Goal: Find specific page/section: Find specific page/section

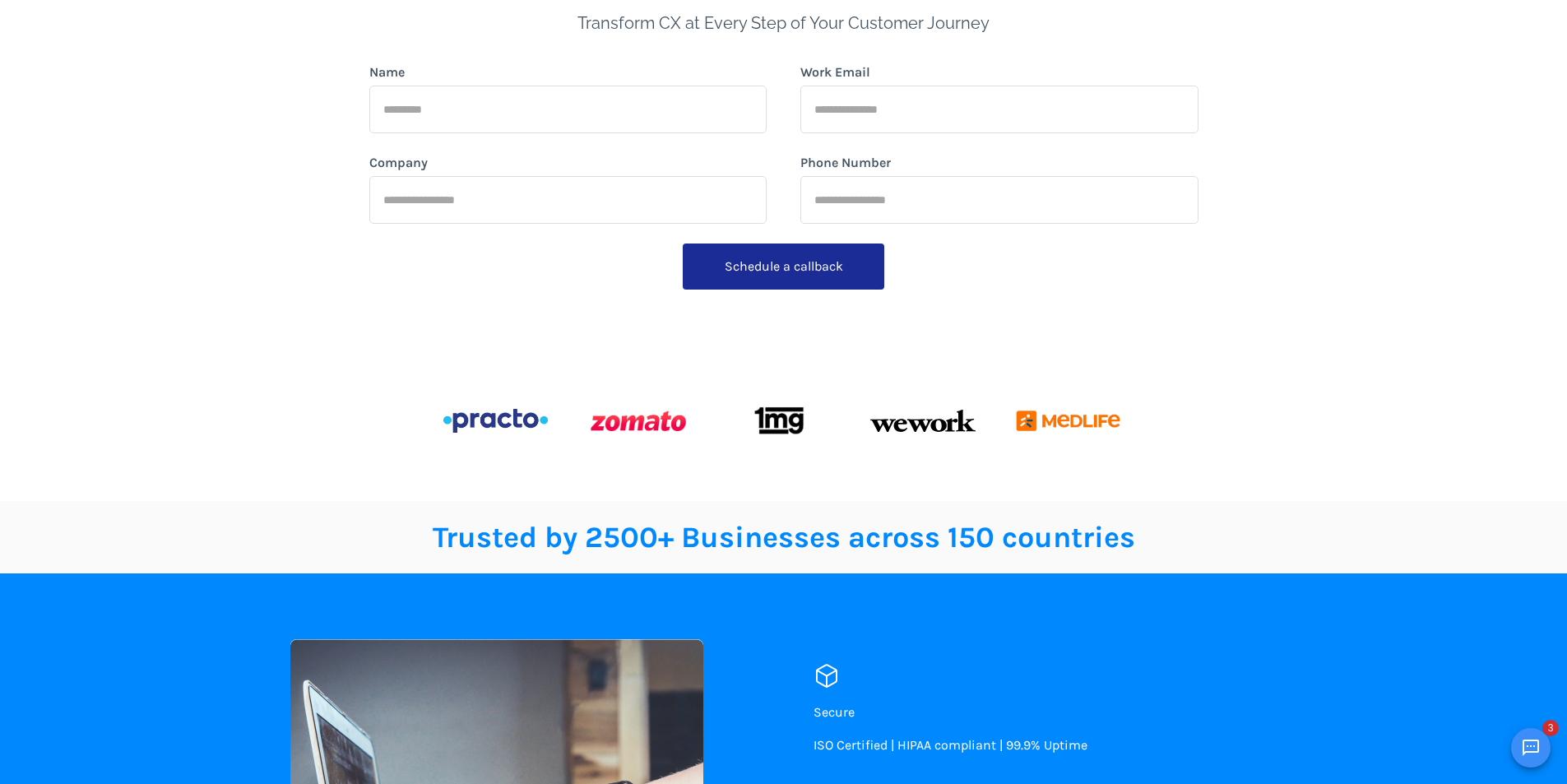
scroll to position [329, 0]
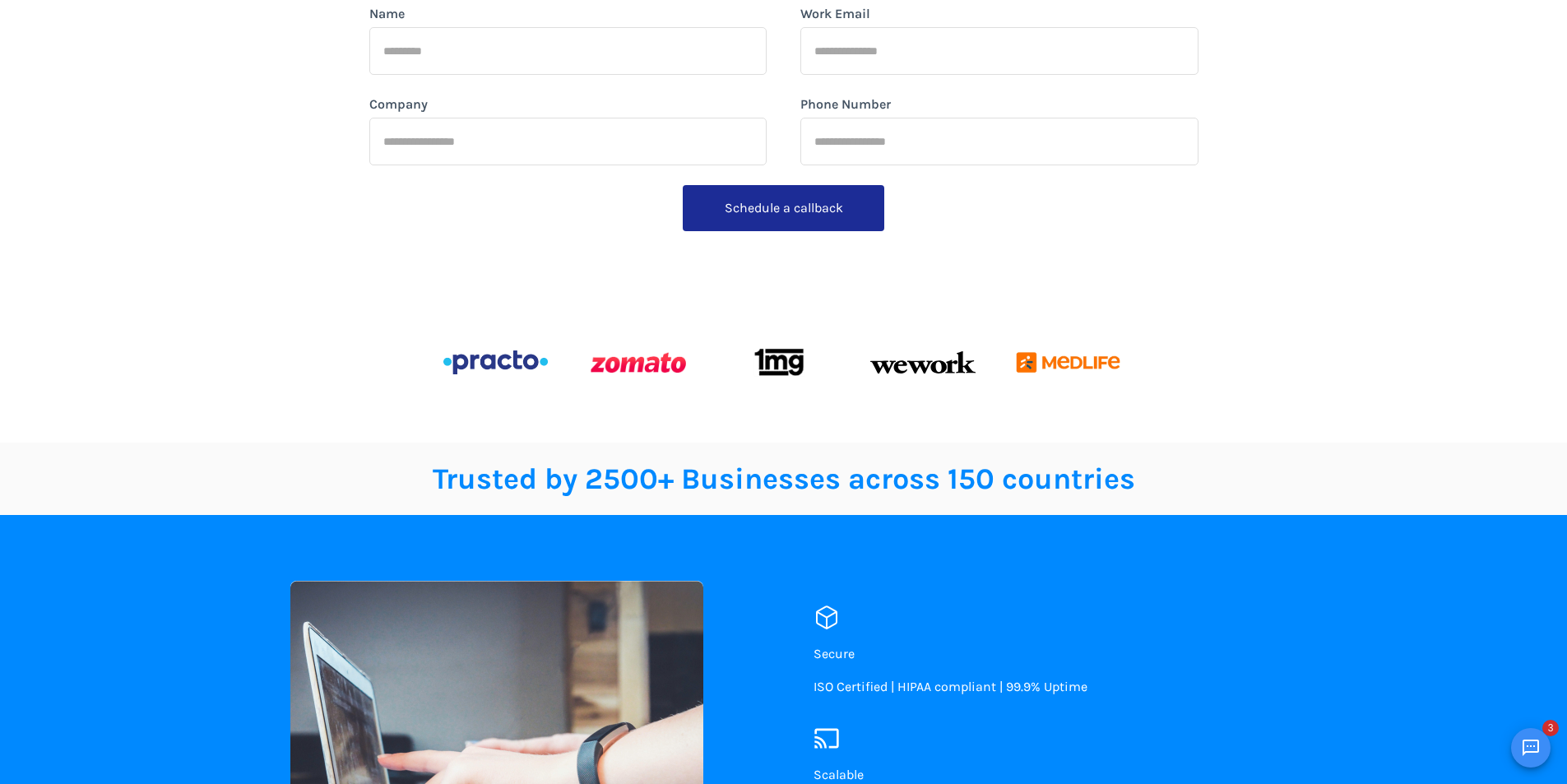
click at [1016, 370] on img at bounding box center [1070, 362] width 111 height 52
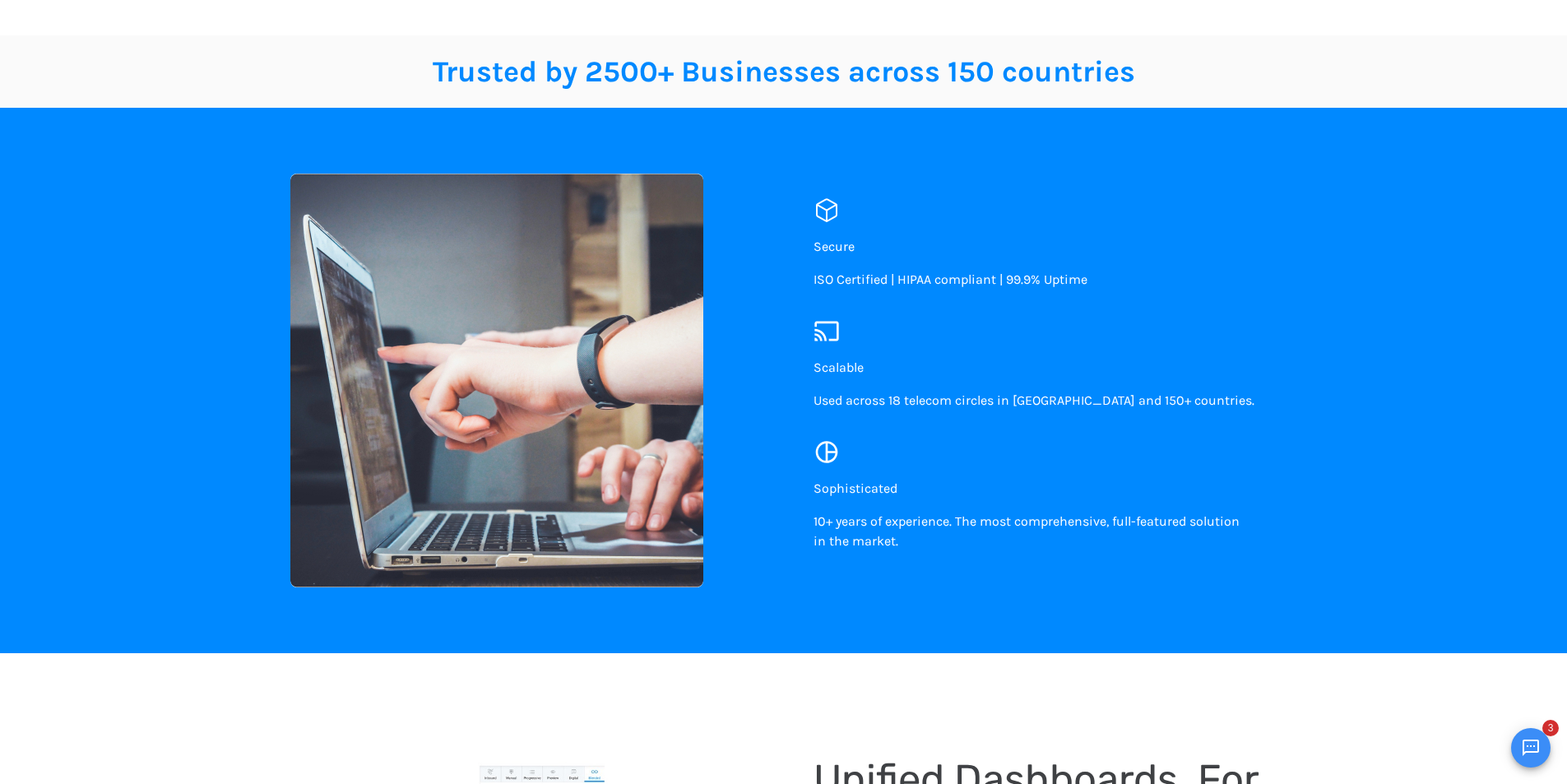
scroll to position [688, 0]
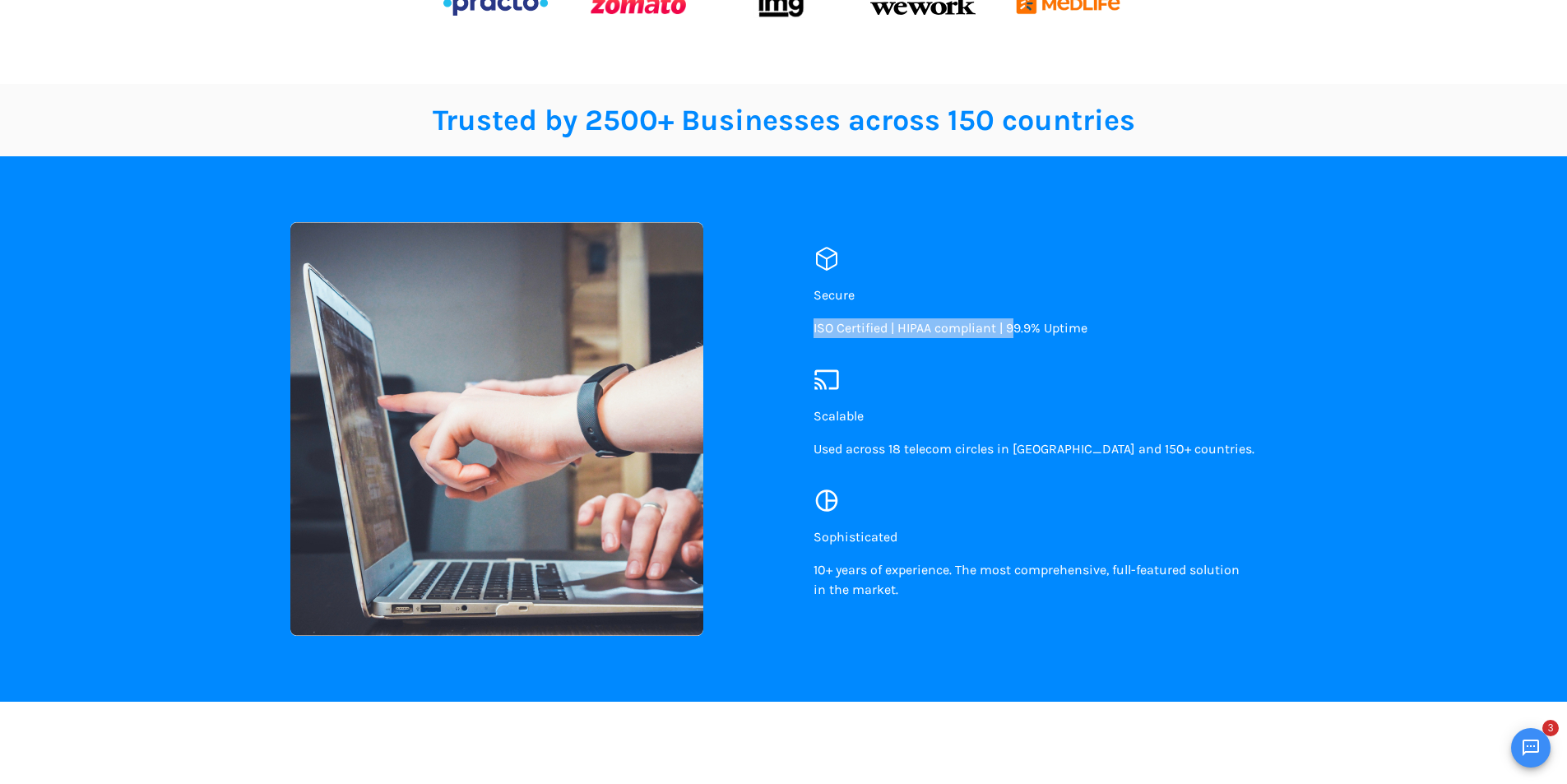
drag, startPoint x: 814, startPoint y: 338, endPoint x: 1012, endPoint y: 328, distance: 198.3
click at [1012, 328] on p "ISO Certified | HIPAA compliant | 99.9% Uptime" at bounding box center [950, 328] width 274 height 19
click at [1012, 328] on span "ISO Certified | HIPAA compliant | 99.9% Uptime" at bounding box center [950, 328] width 274 height 16
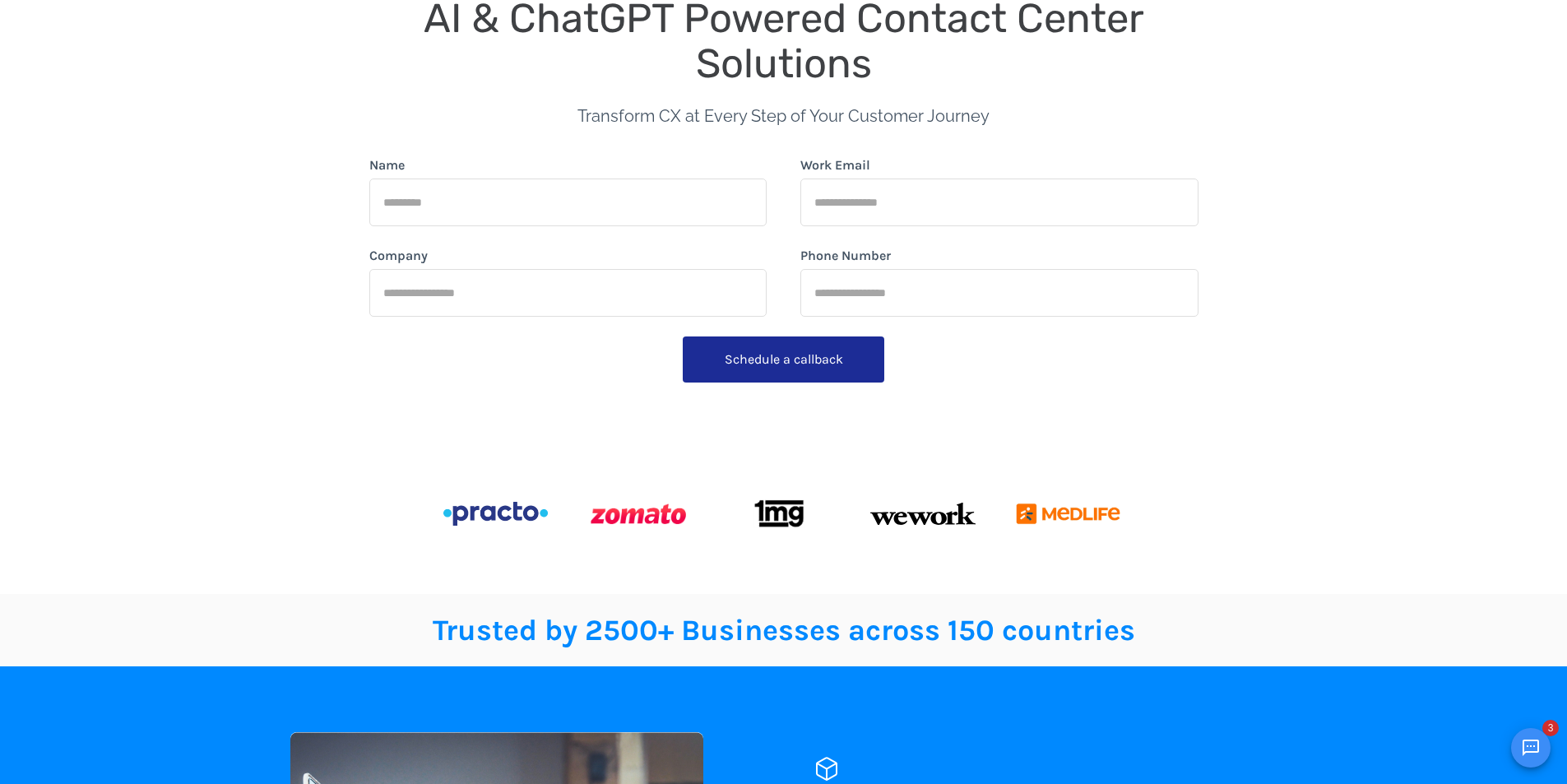
scroll to position [276, 0]
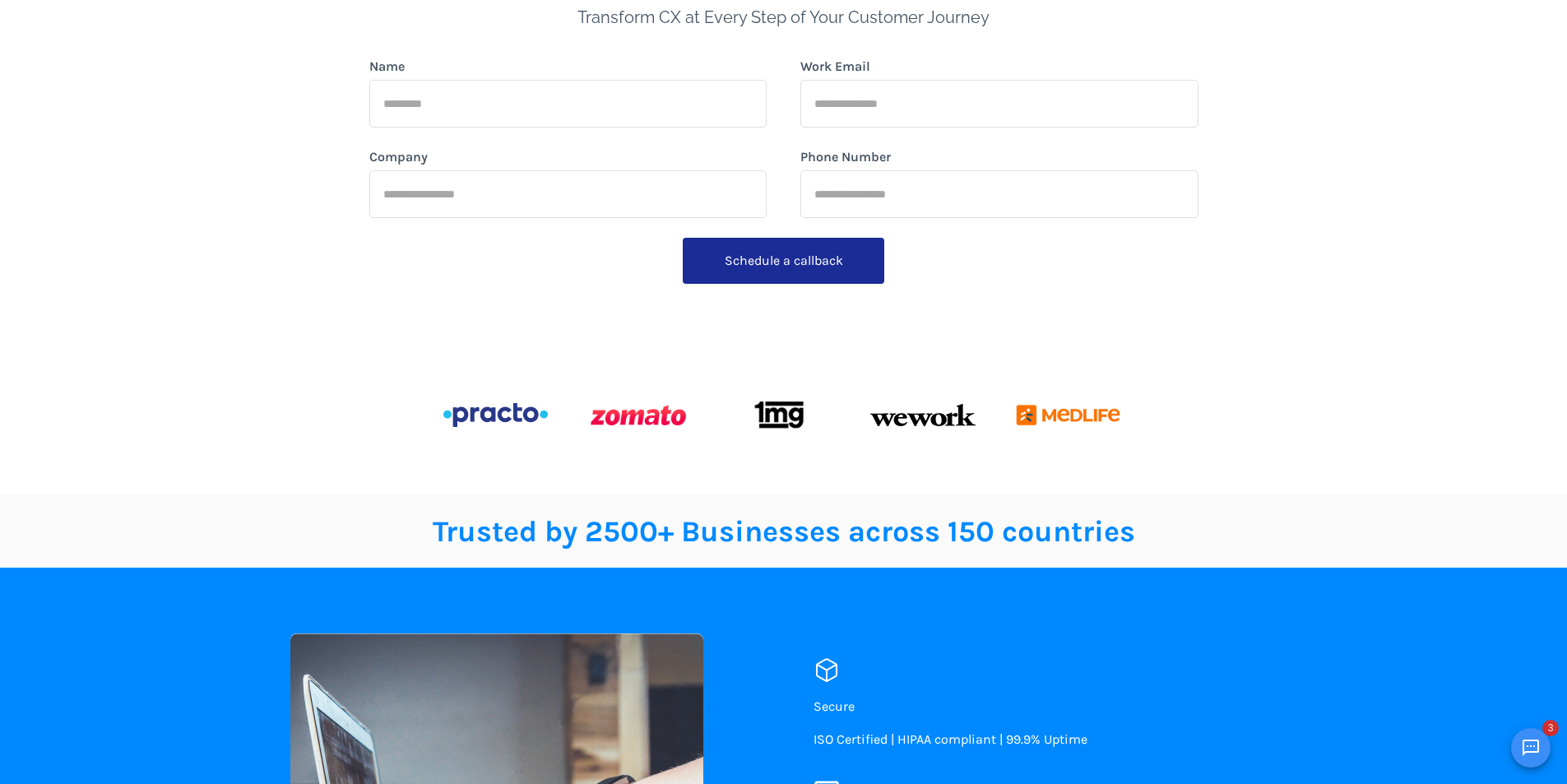
drag, startPoint x: 503, startPoint y: 420, endPoint x: 673, endPoint y: 414, distance: 170.1
click at [503, 420] on img at bounding box center [496, 414] width 104 height 24
click at [676, 414] on img at bounding box center [638, 415] width 104 height 39
click at [744, 426] on img at bounding box center [780, 415] width 104 height 49
click at [920, 432] on div at bounding box center [784, 415] width 681 height 52
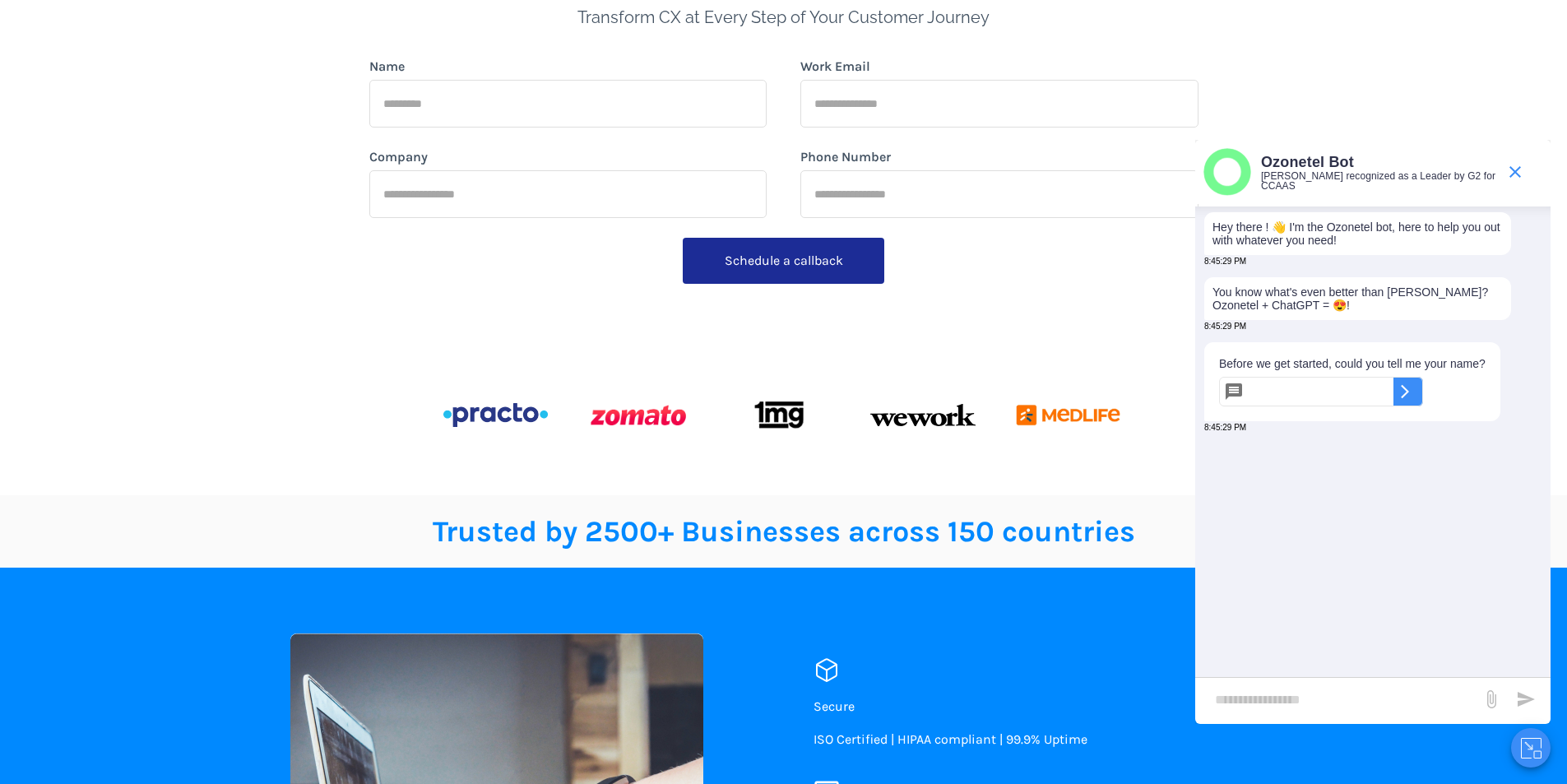
click at [1087, 418] on img at bounding box center [1070, 415] width 111 height 52
click at [1254, 715] on div "​" at bounding box center [1373, 700] width 355 height 47
click at [1291, 401] on input "text" at bounding box center [1322, 392] width 143 height 30
click at [1512, 175] on icon "end chat or minimize" at bounding box center [1515, 171] width 11 height 11
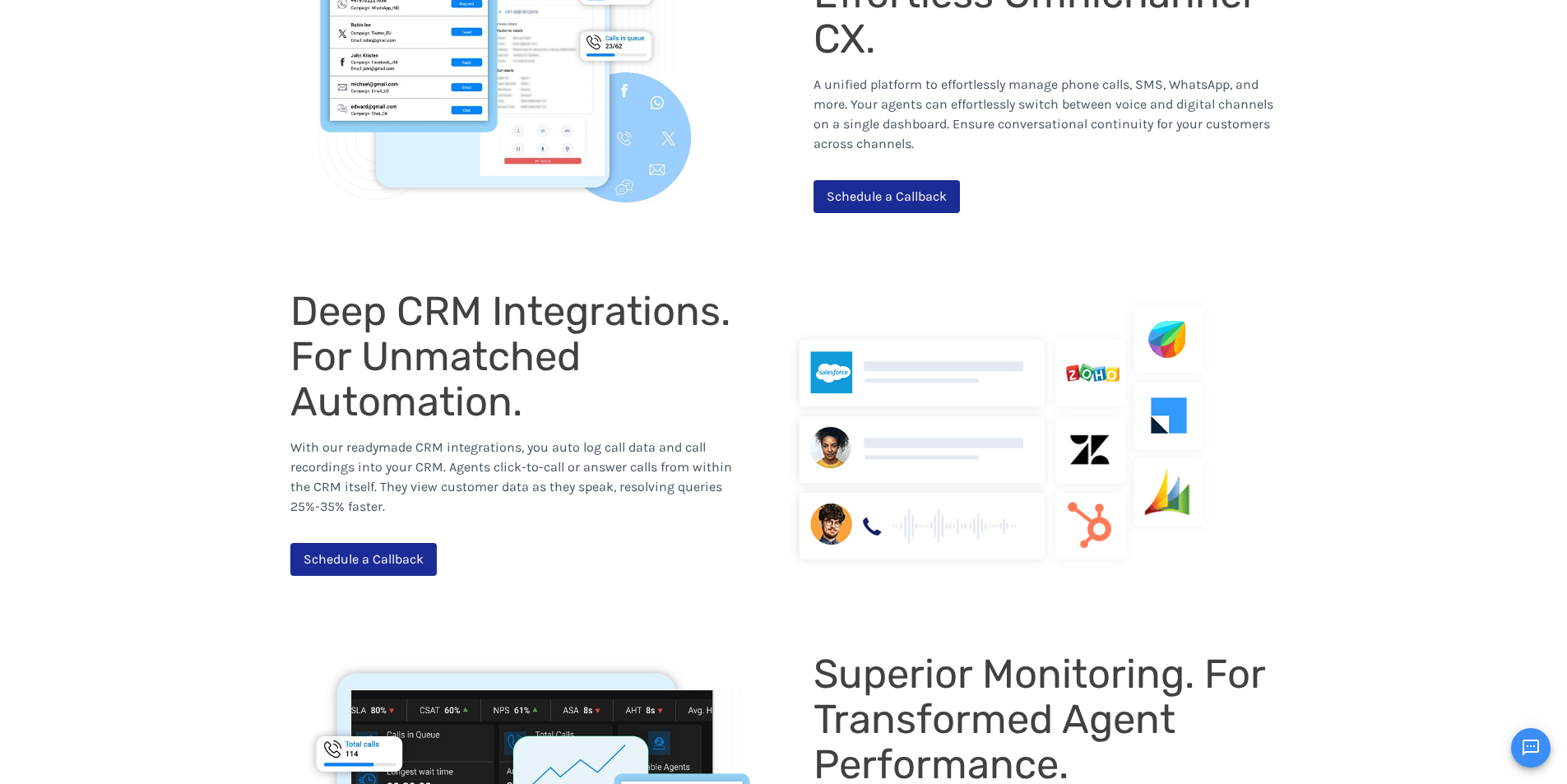
scroll to position [1592, 0]
